Goal: Navigation & Orientation: Find specific page/section

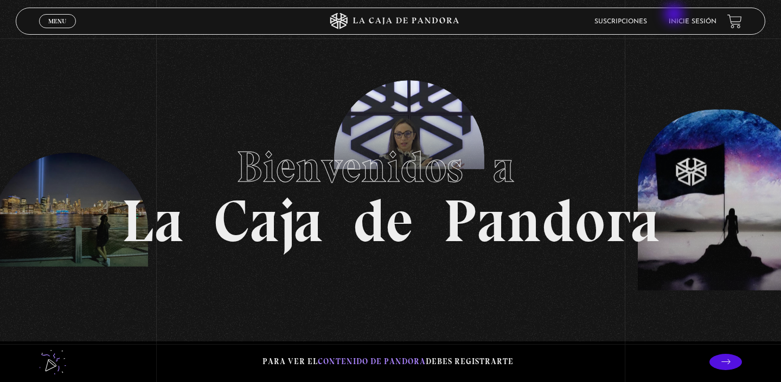
click at [675, 18] on link "Inicie sesión" at bounding box center [692, 21] width 48 height 7
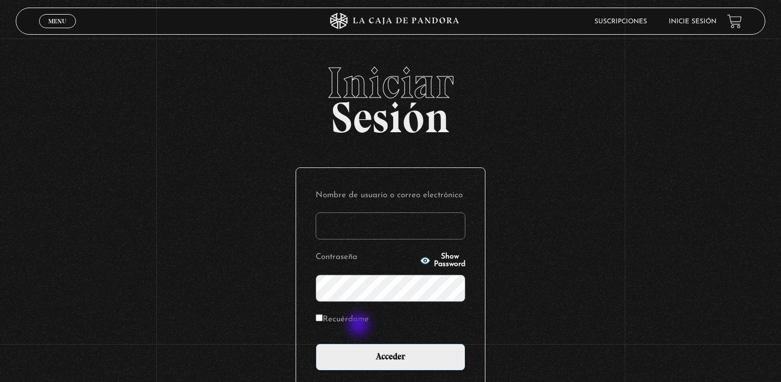
type input "[EMAIL_ADDRESS][DOMAIN_NAME]"
click at [360, 325] on label "Recuérdame" at bounding box center [342, 320] width 53 height 17
click at [323, 321] on input "Recuérdame" at bounding box center [319, 317] width 7 height 7
checkbox input "true"
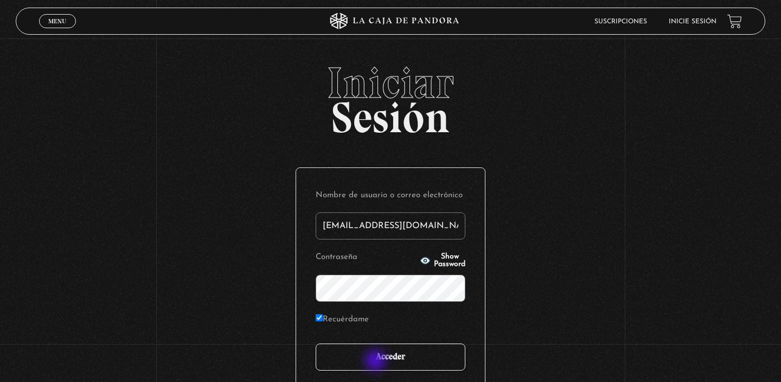
click at [377, 363] on input "Acceder" at bounding box center [391, 357] width 150 height 27
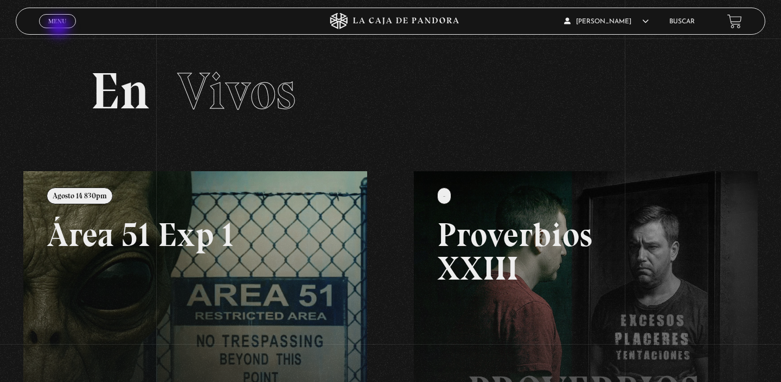
click at [60, 27] on span "Cerrar" at bounding box center [57, 31] width 25 height 8
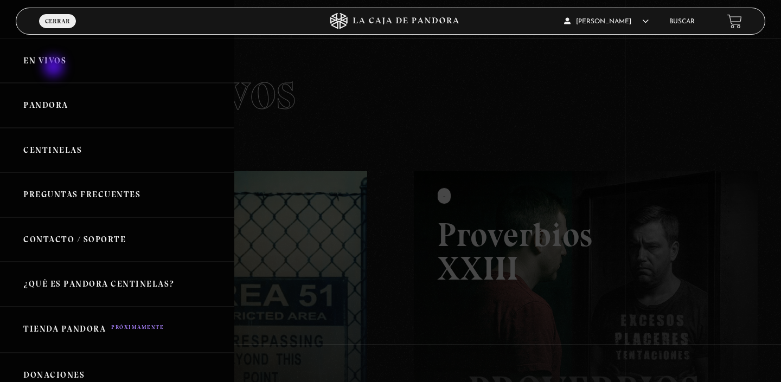
click at [55, 67] on link "En vivos" at bounding box center [117, 60] width 234 height 45
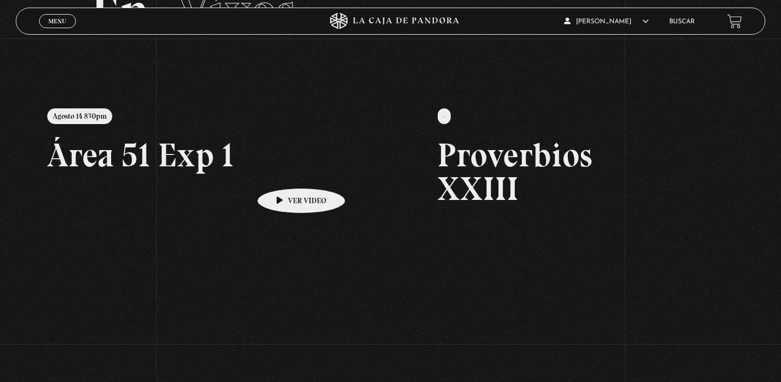
scroll to position [81, 0]
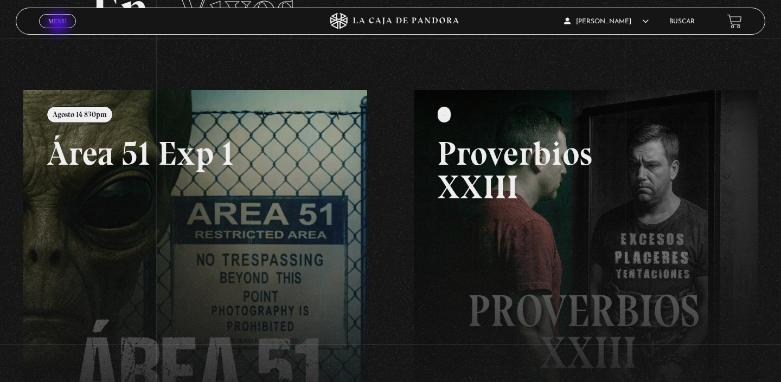
click at [60, 24] on span "Menu" at bounding box center [57, 21] width 18 height 7
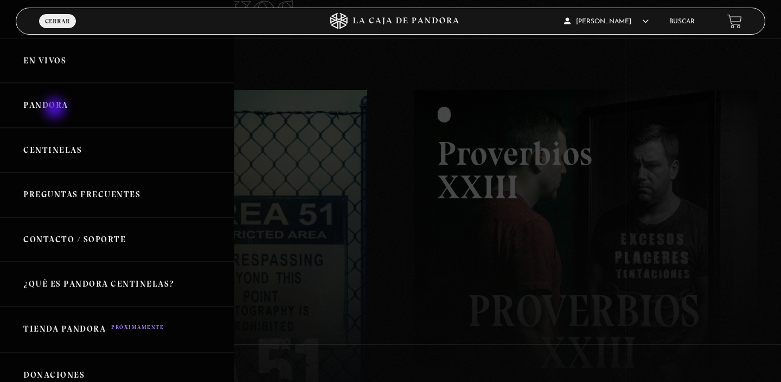
click at [55, 110] on link "Pandora" at bounding box center [117, 105] width 234 height 45
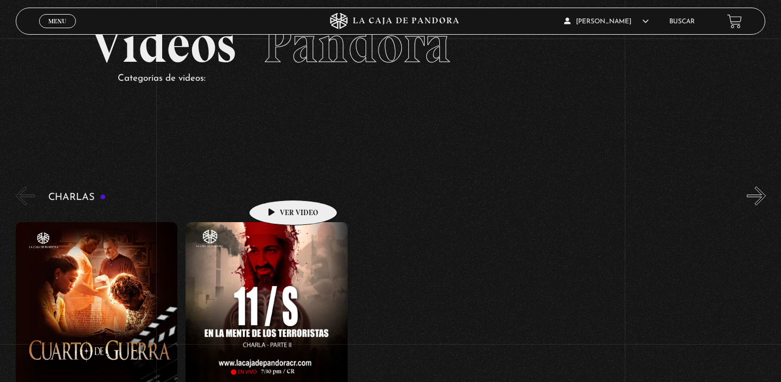
scroll to position [2, 0]
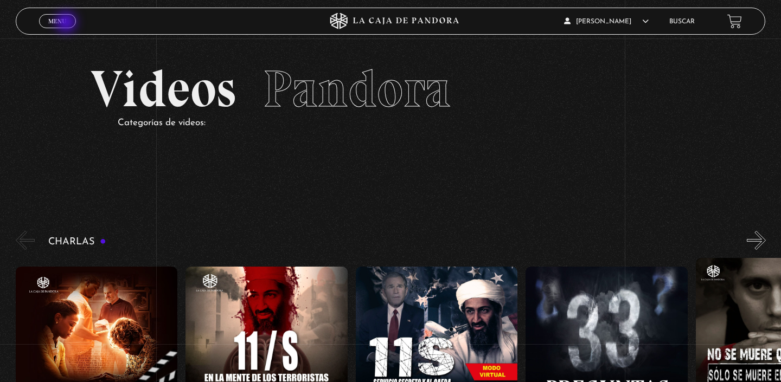
click at [67, 23] on link "Menu Cerrar" at bounding box center [57, 21] width 37 height 14
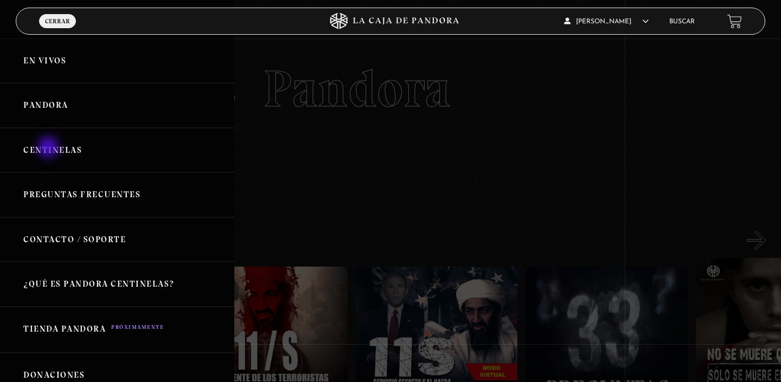
click at [49, 149] on link "Centinelas" at bounding box center [117, 150] width 234 height 45
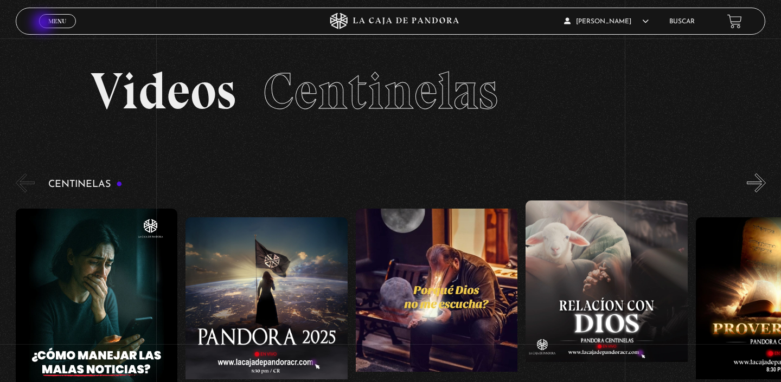
click at [44, 24] on link "Menu Cerrar" at bounding box center [57, 21] width 37 height 14
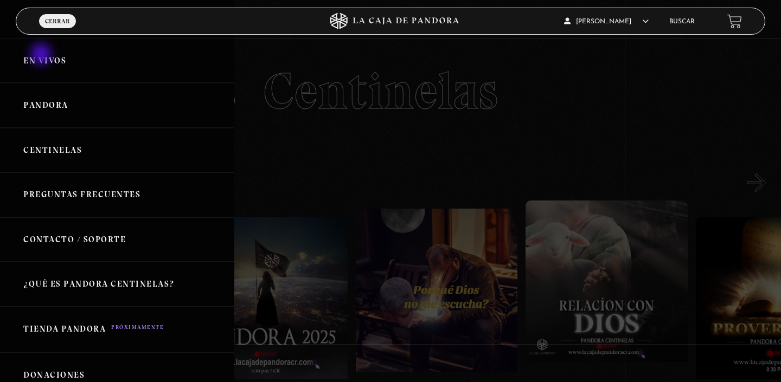
click at [42, 55] on link "En vivos" at bounding box center [117, 60] width 234 height 45
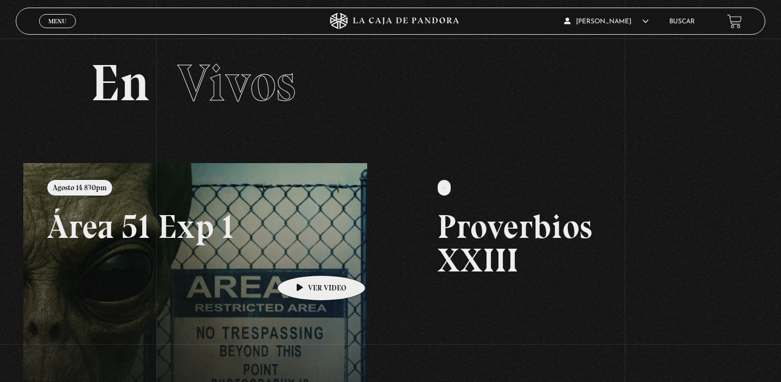
scroll to position [12, 0]
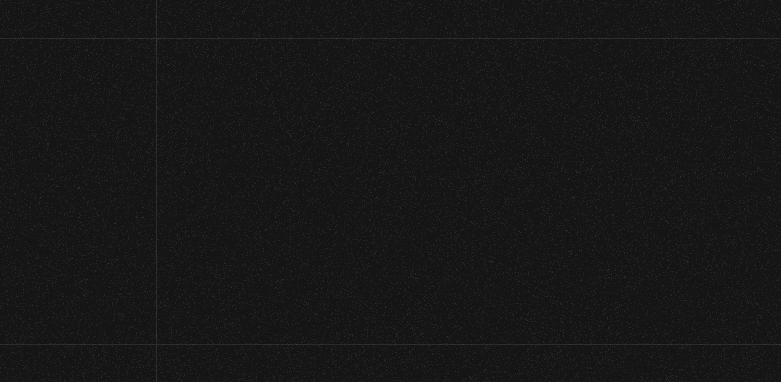
scroll to position [12, 0]
